Goal: Navigation & Orientation: Understand site structure

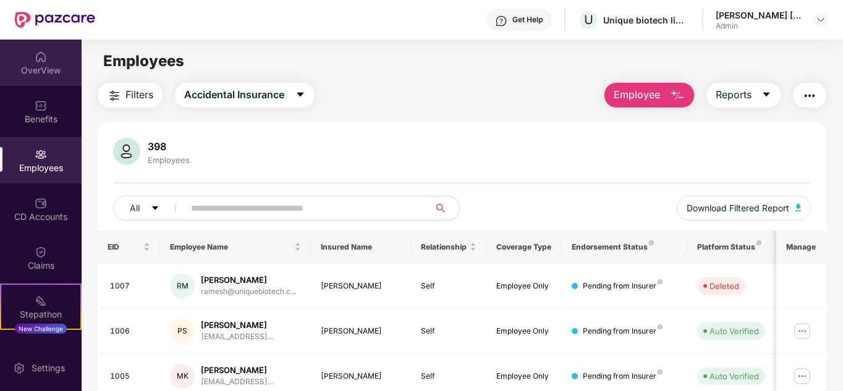
click at [55, 68] on div "OverView" at bounding box center [41, 70] width 82 height 12
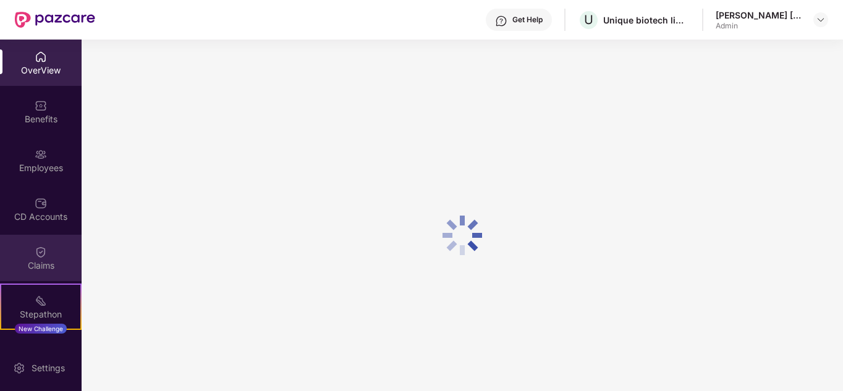
click at [52, 255] on div "Claims" at bounding box center [41, 258] width 82 height 46
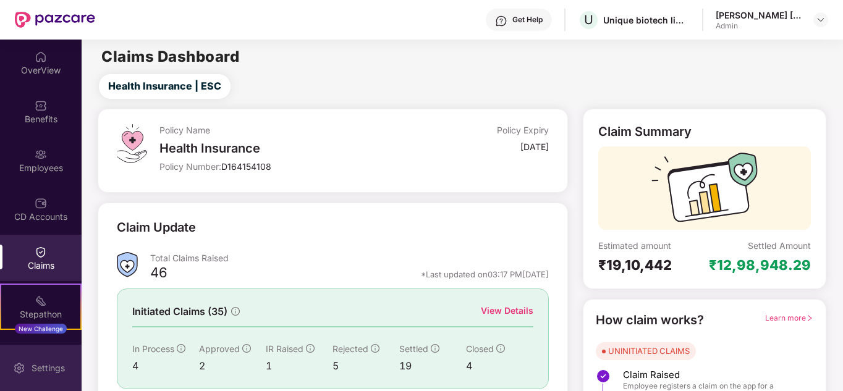
click at [23, 366] on img at bounding box center [19, 368] width 12 height 12
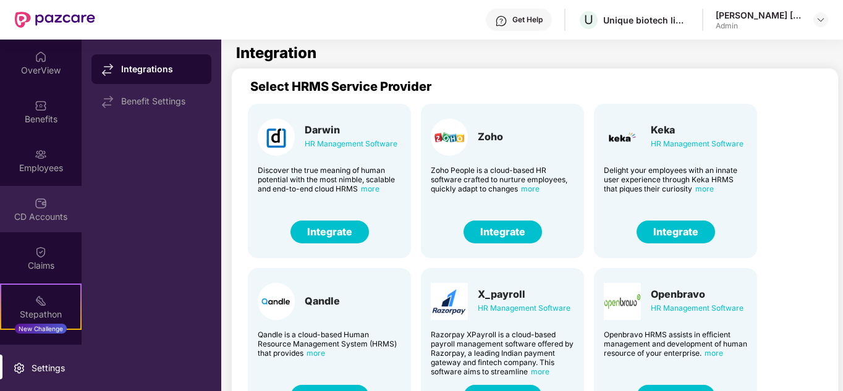
click at [40, 214] on div "CD Accounts" at bounding box center [41, 217] width 82 height 12
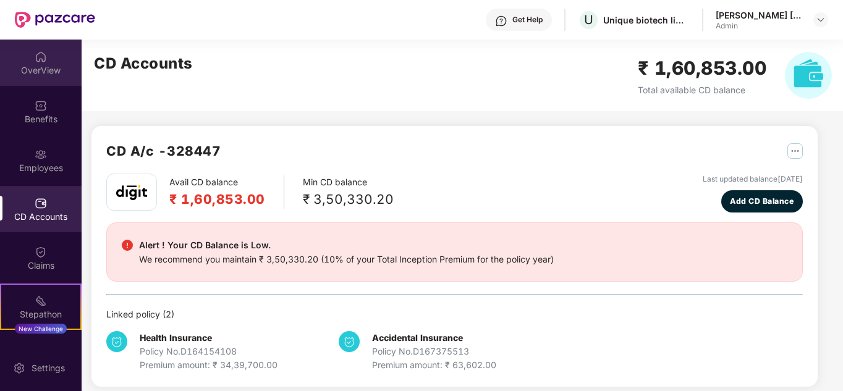
click at [44, 49] on div at bounding box center [41, 55] width 12 height 12
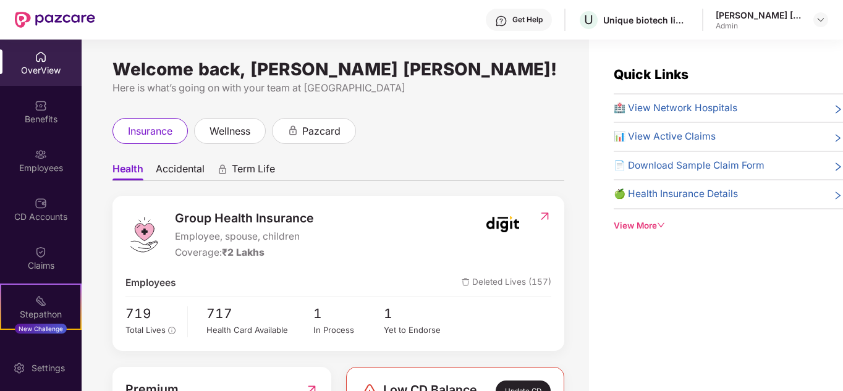
click at [542, 214] on img at bounding box center [544, 216] width 13 height 12
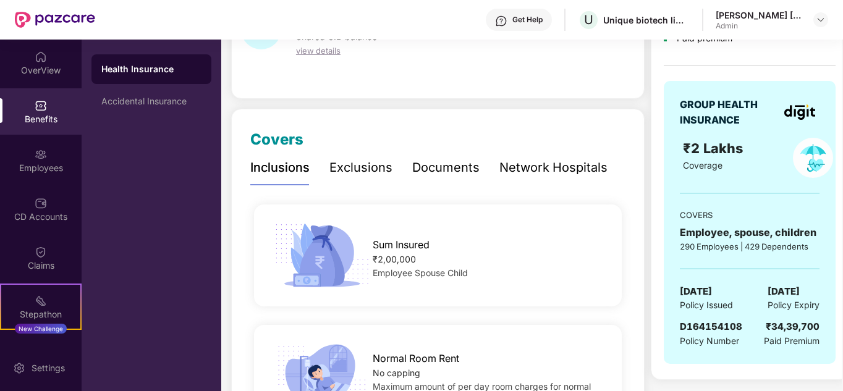
scroll to position [185, 0]
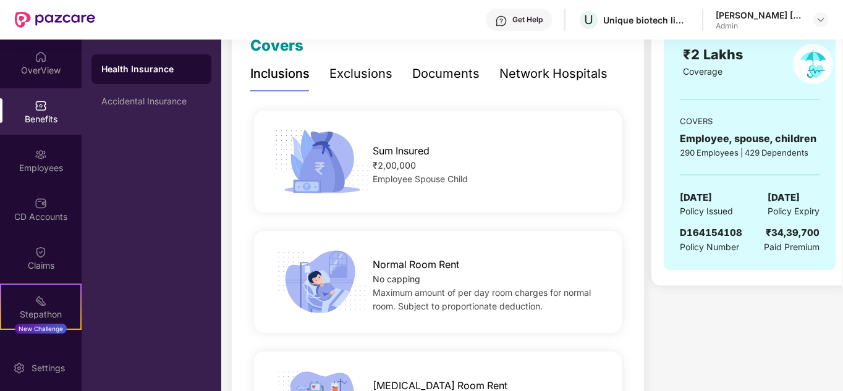
click at [455, 66] on div "Documents" at bounding box center [445, 73] width 67 height 19
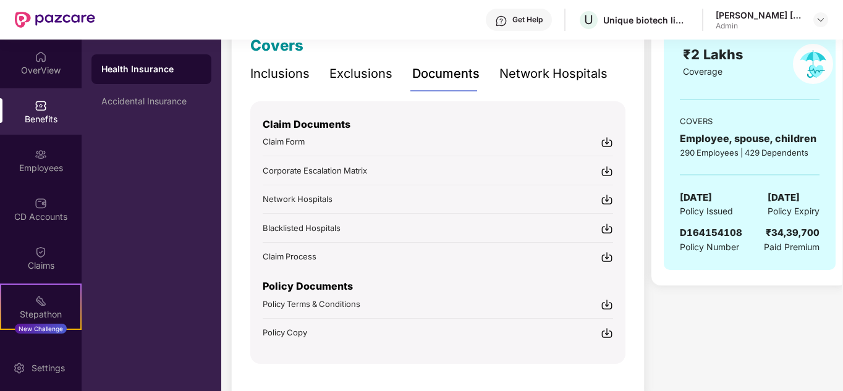
click at [607, 140] on img at bounding box center [606, 142] width 12 height 12
